Goal: Task Accomplishment & Management: Manage account settings

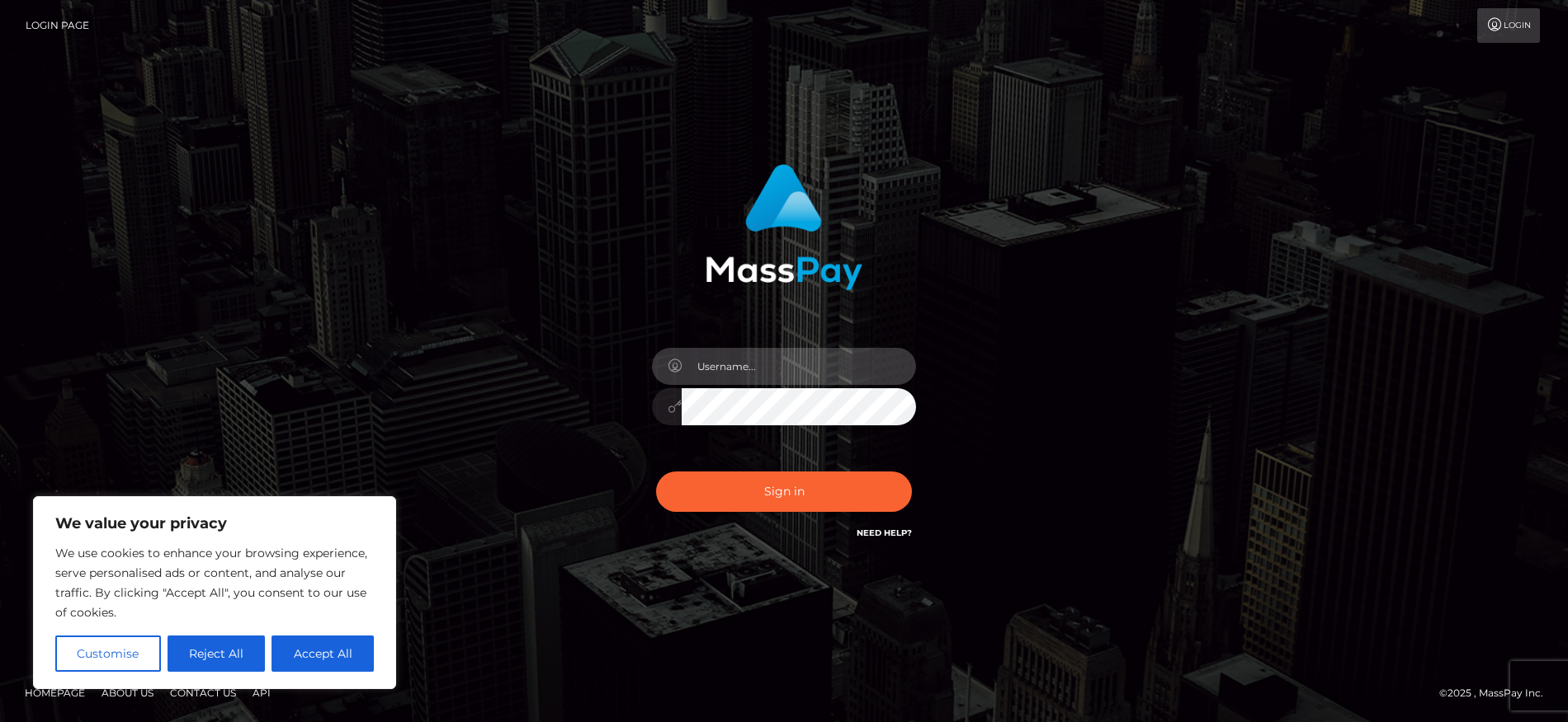
click at [757, 372] on input "text" at bounding box center [798, 367] width 234 height 37
type input "[PERSON_NAME][EMAIL_ADDRESS][PERSON_NAME][DOMAIN_NAME]"
drag, startPoint x: 474, startPoint y: 223, endPoint x: 502, endPoint y: 247, distance: 36.9
click at [474, 223] on div "[PERSON_NAME][EMAIL_ADDRESS][PERSON_NAME][DOMAIN_NAME]" at bounding box center [784, 362] width 941 height 420
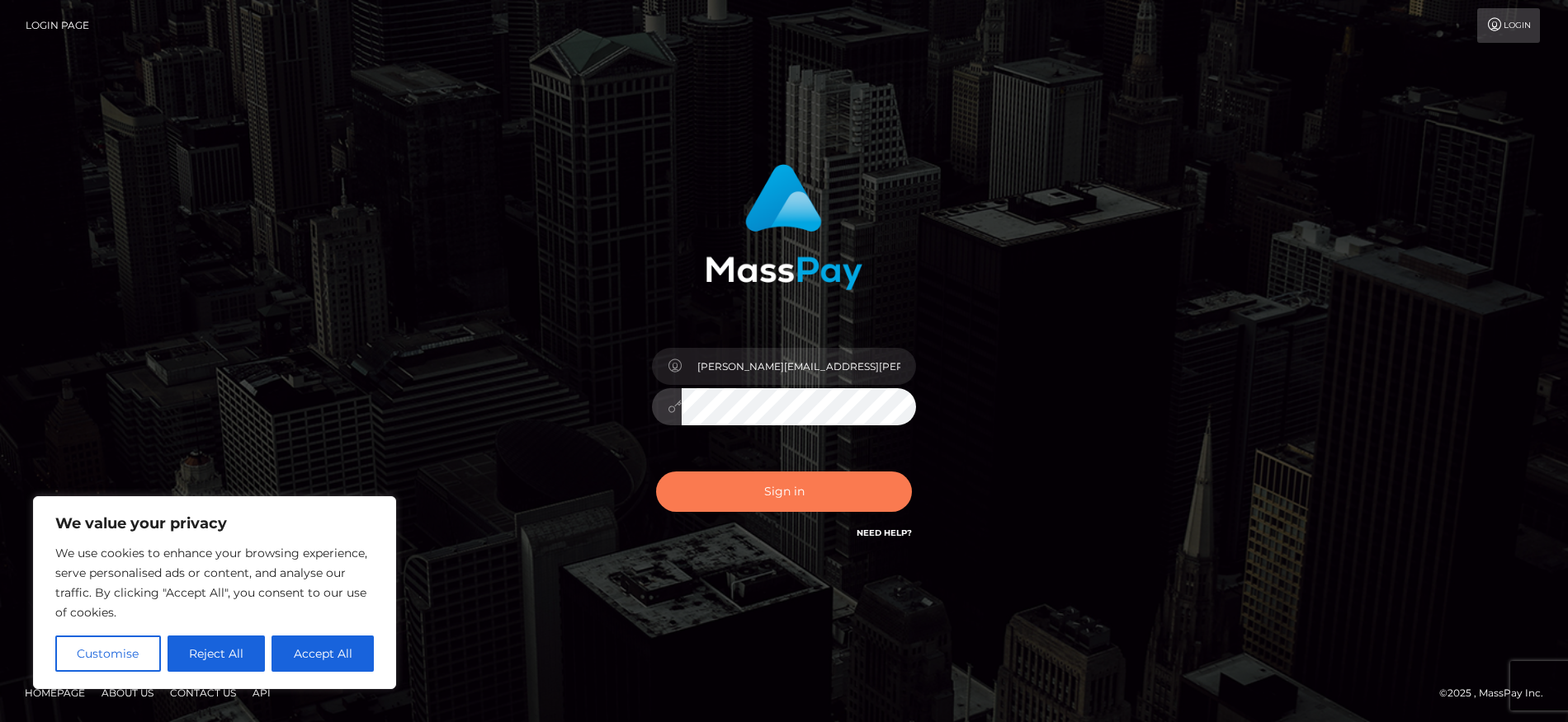
click at [759, 493] on button "Sign in" at bounding box center [784, 492] width 256 height 40
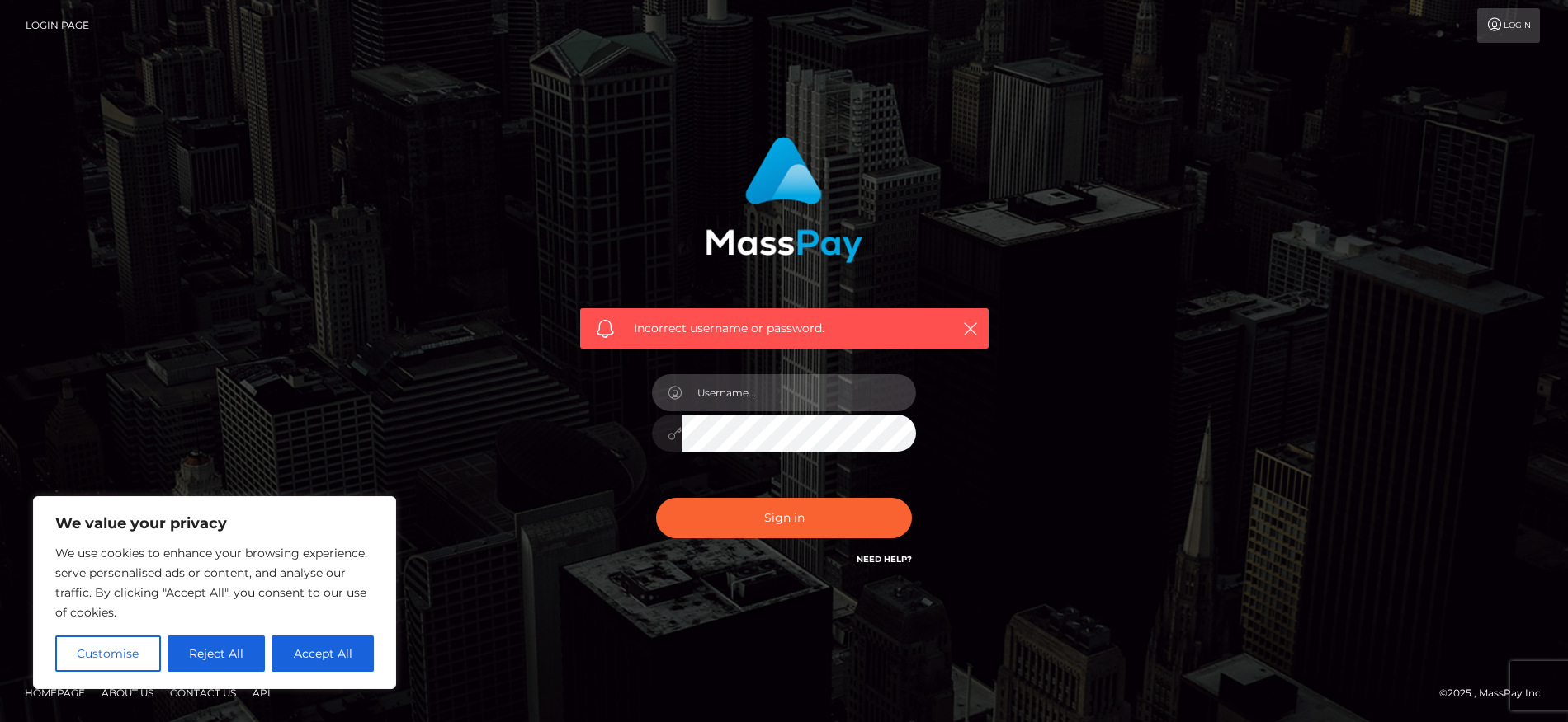
click at [759, 398] on input "text" at bounding box center [798, 393] width 234 height 37
click at [329, 659] on button "Accept All" at bounding box center [323, 654] width 103 height 36
checkbox input "true"
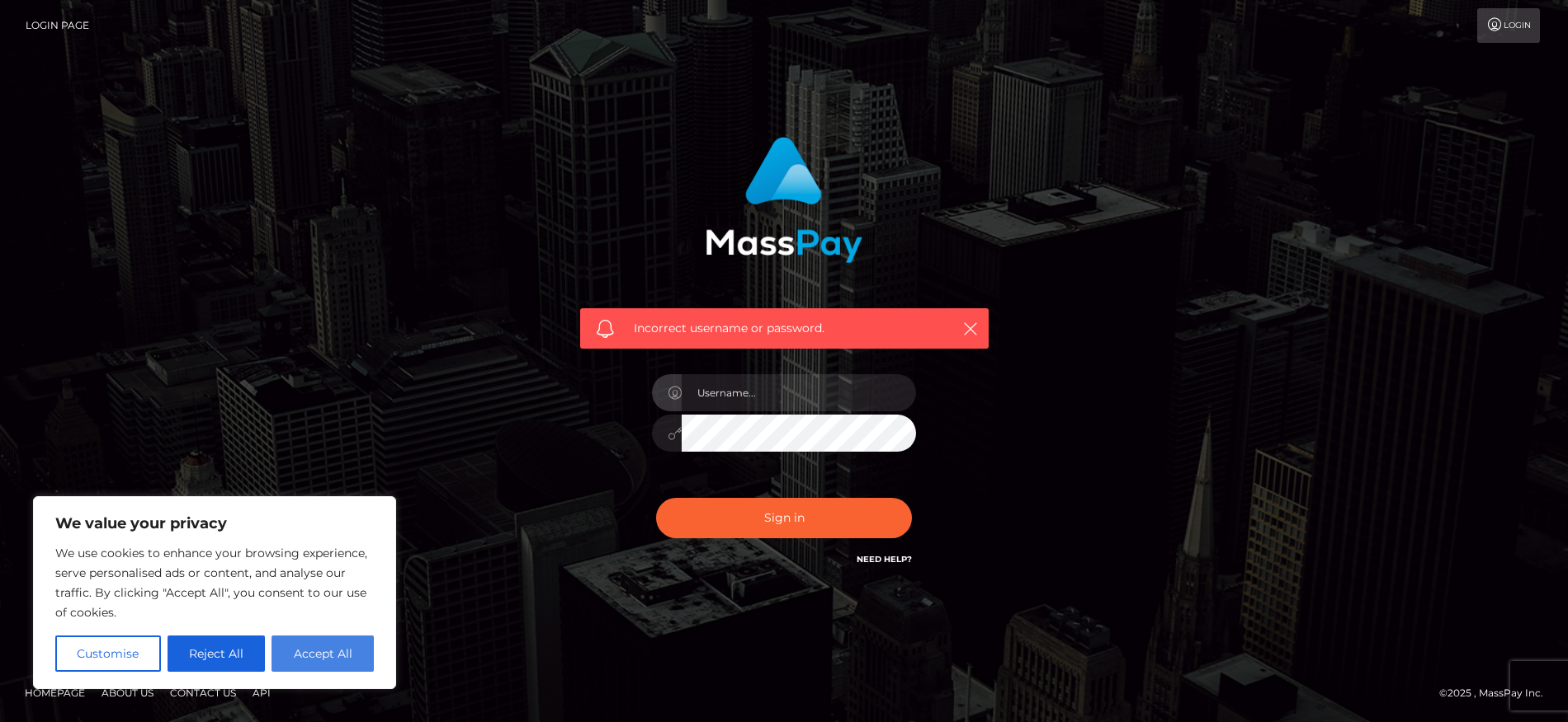
checkbox input "true"
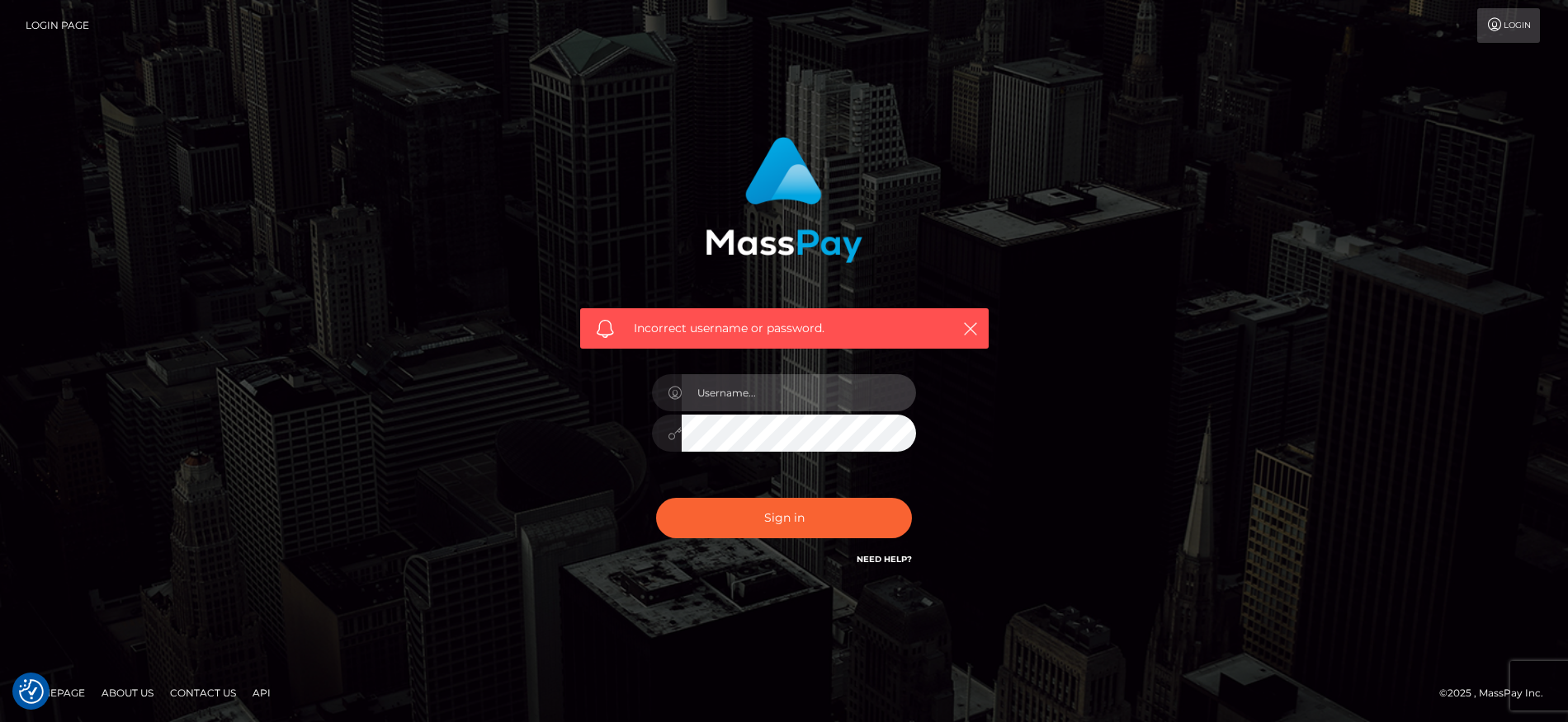
click at [744, 396] on input "text" at bounding box center [798, 393] width 234 height 37
type input "[PERSON_NAME][EMAIL_ADDRESS][PERSON_NAME][DOMAIN_NAME]"
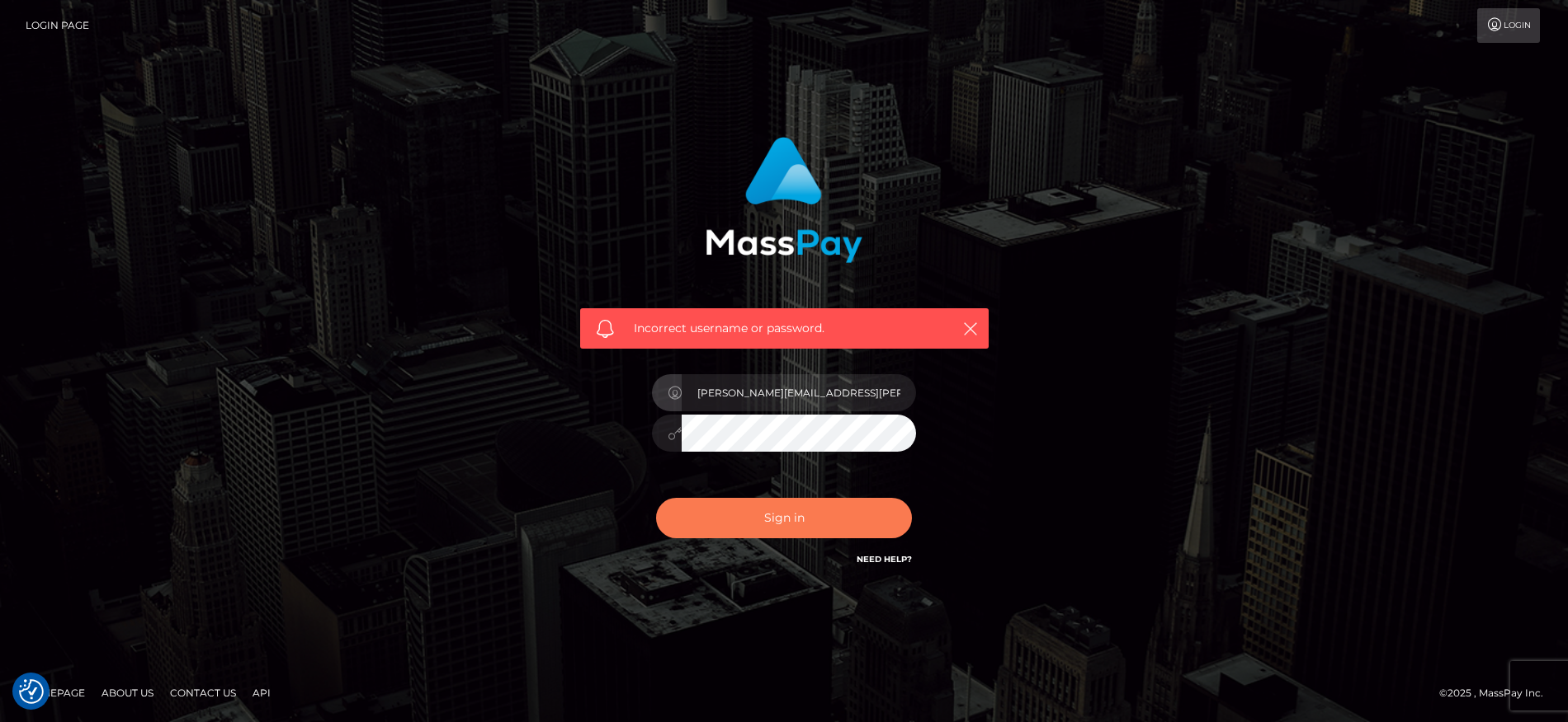
drag, startPoint x: 716, startPoint y: 521, endPoint x: 740, endPoint y: 530, distance: 25.6
click at [716, 521] on button "Sign in" at bounding box center [784, 518] width 256 height 40
